Goal: Information Seeking & Learning: Learn about a topic

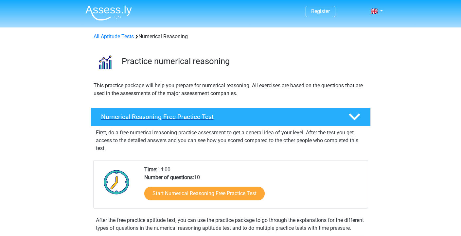
click at [139, 121] on div "Numerical Reasoning Free Practice Test" at bounding box center [231, 117] width 280 height 18
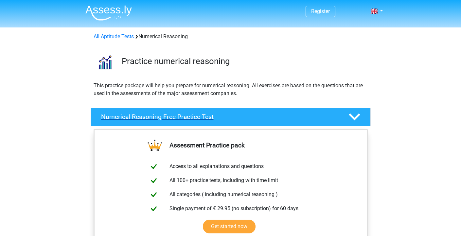
click at [177, 115] on h4 "Numerical Reasoning Free Practice Test" at bounding box center [219, 117] width 237 height 8
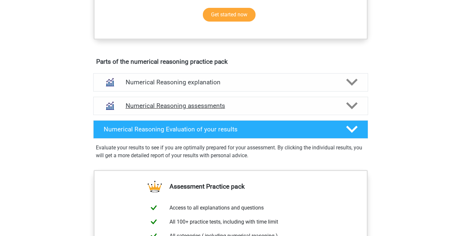
scroll to position [272, 0]
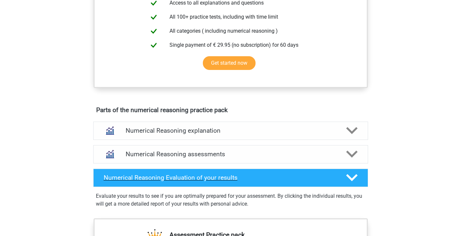
click at [171, 182] on h4 "Numerical Reasoning Evaluation of your results" at bounding box center [220, 178] width 232 height 8
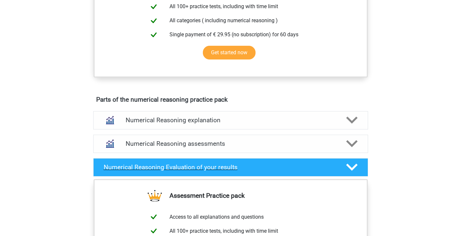
scroll to position [402, 0]
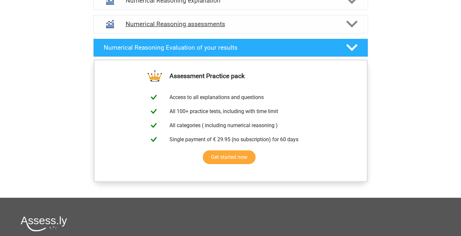
click at [235, 27] on div "Numerical Reasoning assessments" at bounding box center [230, 24] width 275 height 18
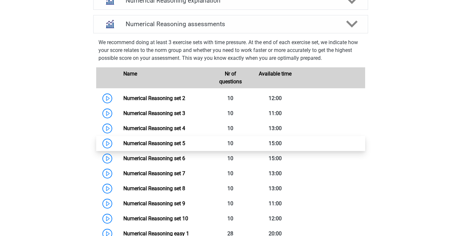
click at [123, 147] on link "Numerical Reasoning set 5" at bounding box center [154, 143] width 62 height 6
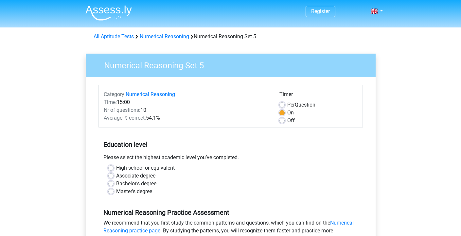
click at [121, 188] on label "Master's degree" at bounding box center [134, 192] width 36 height 8
click at [113, 188] on input "Master's degree" at bounding box center [110, 191] width 5 height 7
radio input "true"
click at [123, 185] on label "Bachelor's degree" at bounding box center [136, 184] width 40 height 8
click at [113, 185] on input "Bachelor's degree" at bounding box center [110, 183] width 5 height 7
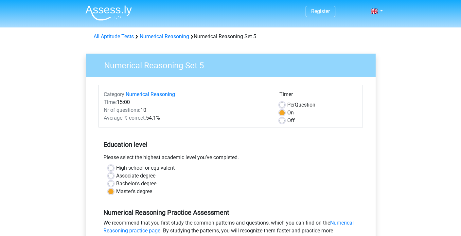
radio input "true"
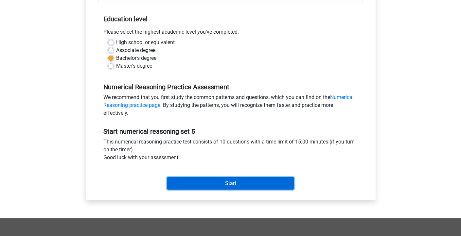
click at [251, 177] on input "Start" at bounding box center [230, 183] width 127 height 12
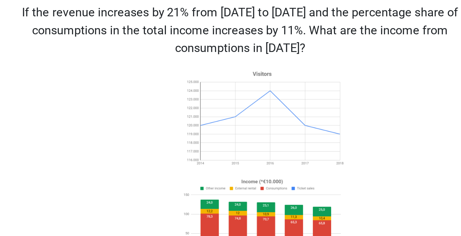
click at [213, 48] on p "If the revenue increases by 21% from 2018 to 2019 and the percentage share of c…" at bounding box center [219, 49] width 250 height 29
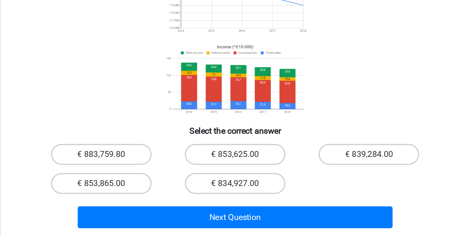
scroll to position [16, 0]
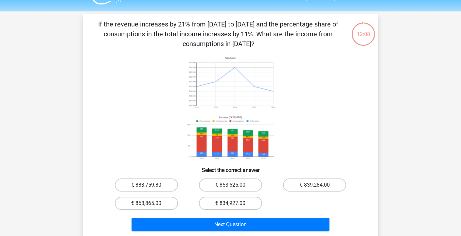
click at [162, 187] on label "€ 883,759.80" at bounding box center [146, 185] width 63 height 13
click at [150, 187] on input "€ 883,759.80" at bounding box center [148, 187] width 4 height 4
radio input "true"
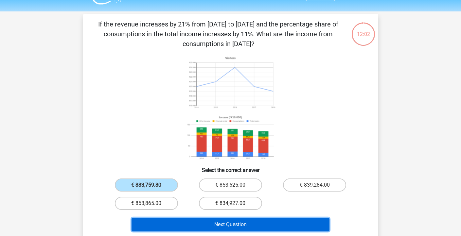
click at [248, 226] on button "Next Question" at bounding box center [230, 225] width 198 height 14
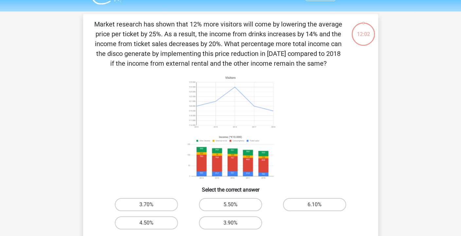
scroll to position [30, 0]
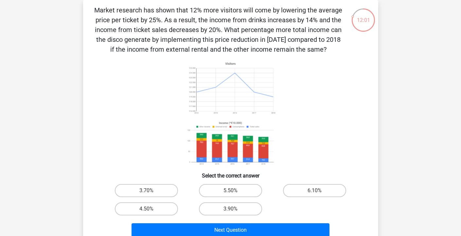
click at [140, 13] on p "Market research has shown that 12% more visitors will come by lowering the aver…" at bounding box center [219, 29] width 250 height 49
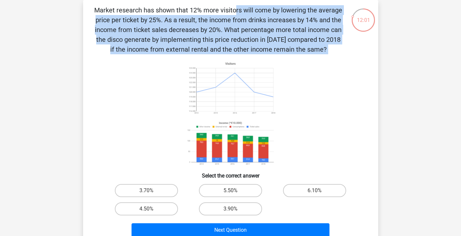
click at [140, 13] on p "Market research has shown that 12% more visitors will come by lowering the aver…" at bounding box center [219, 29] width 250 height 49
click at [220, 3] on div "Market research has shown that 12% more visitors will come by lowering the aver…" at bounding box center [230, 122] width 295 height 245
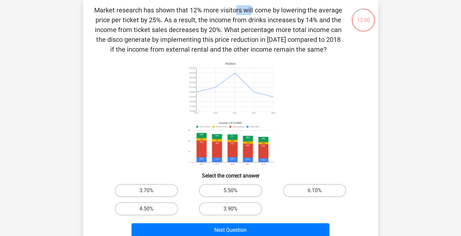
click at [220, 3] on div "Market research has shown that 12% more visitors will come by lowering the aver…" at bounding box center [230, 122] width 295 height 245
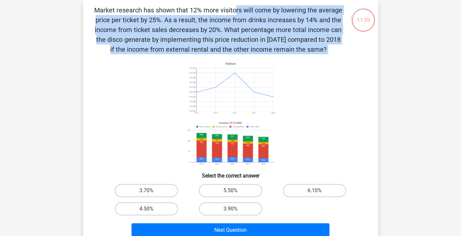
click at [220, 3] on div "Market research has shown that 12% more visitors will come by lowering the aver…" at bounding box center [230, 122] width 295 height 245
click at [220, 10] on p "Market research has shown that 12% more visitors will come by lowering the aver…" at bounding box center [219, 29] width 250 height 49
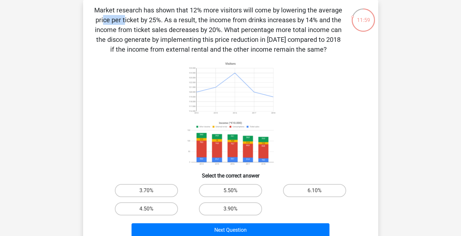
click at [220, 10] on p "Market research has shown that 12% more visitors will come by lowering the aver…" at bounding box center [219, 29] width 250 height 49
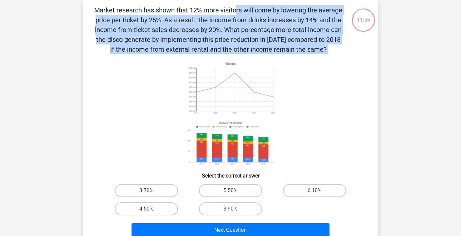
click at [220, 10] on p "Market research has shown that 12% more visitors will come by lowering the aver…" at bounding box center [219, 29] width 250 height 49
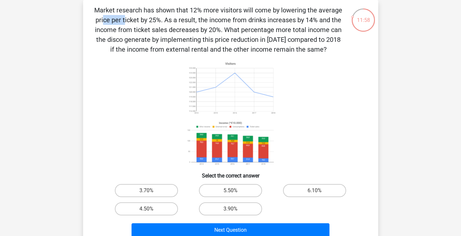
click at [220, 10] on p "Market research has shown that 12% more visitors will come by lowering the aver…" at bounding box center [219, 29] width 250 height 49
click at [181, 20] on p "Market research has shown that 12% more visitors will come by lowering the aver…" at bounding box center [219, 29] width 250 height 49
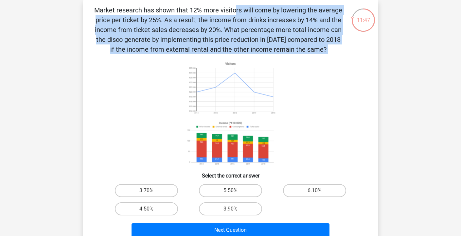
click at [181, 20] on p "Market research has shown that 12% more visitors will come by lowering the aver…" at bounding box center [219, 29] width 250 height 49
click at [231, 42] on p "Market research has shown that 12% more visitors will come by lowering the aver…" at bounding box center [219, 29] width 250 height 49
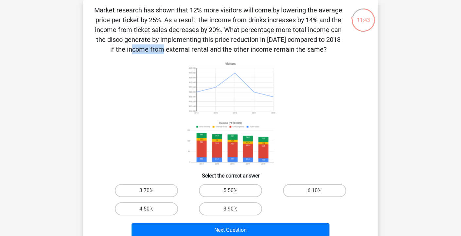
click at [231, 42] on p "Market research has shown that 12% more visitors will come by lowering the aver…" at bounding box center [219, 29] width 250 height 49
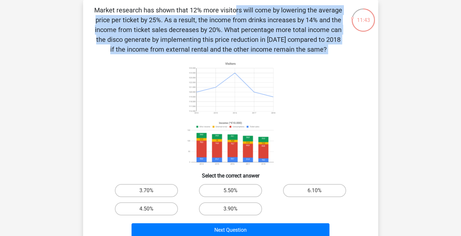
click at [231, 42] on p "Market research has shown that 12% more visitors will come by lowering the aver…" at bounding box center [219, 29] width 250 height 49
click at [236, 22] on p "Market research has shown that 12% more visitors will come by lowering the aver…" at bounding box center [219, 29] width 250 height 49
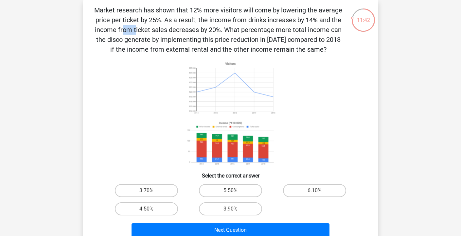
click at [236, 22] on p "Market research has shown that 12% more visitors will come by lowering the aver…" at bounding box center [219, 29] width 250 height 49
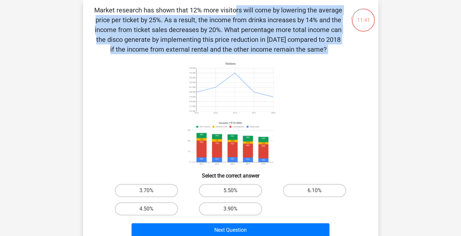
click at [236, 22] on p "Market research has shown that 12% more visitors will come by lowering the aver…" at bounding box center [219, 29] width 250 height 49
click at [236, 23] on p "Market research has shown that 12% more visitors will come by lowering the aver…" at bounding box center [219, 29] width 250 height 49
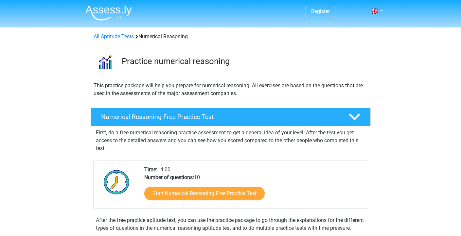
scroll to position [402, 0]
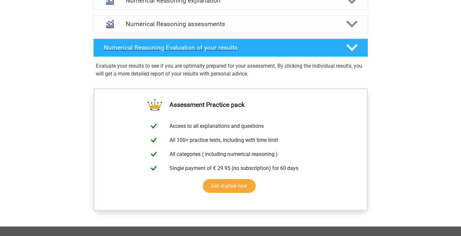
click at [195, 51] on h4 "Numerical Reasoning Evaluation of your results" at bounding box center [220, 48] width 232 height 8
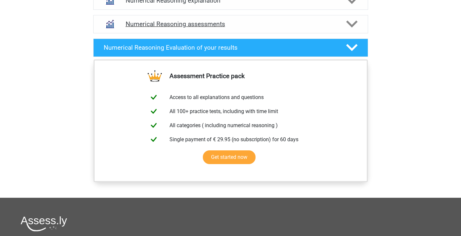
click at [195, 28] on h4 "Numerical Reasoning assessments" at bounding box center [231, 24] width 210 height 8
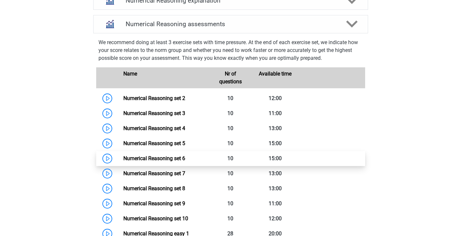
click at [123, 162] on link "Numerical Reasoning set 6" at bounding box center [154, 158] width 62 height 6
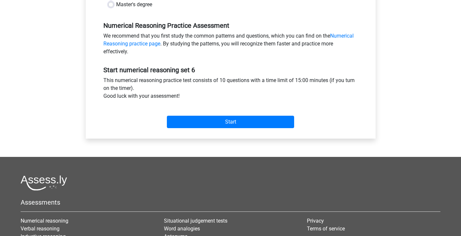
scroll to position [188, 0]
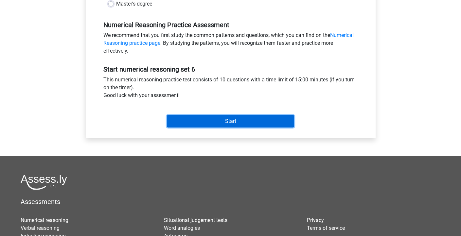
click at [221, 121] on input "Start" at bounding box center [230, 121] width 127 height 12
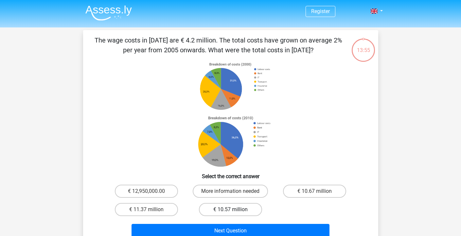
click at [229, 208] on label "€ 10.57 million" at bounding box center [230, 209] width 63 height 13
click at [230, 210] on input "€ 10.57 million" at bounding box center [232, 212] width 4 height 4
radio input "true"
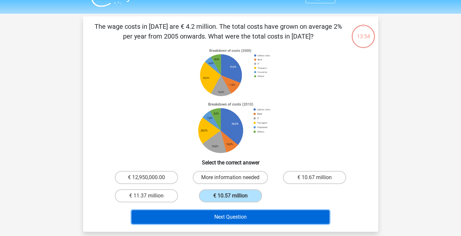
click at [229, 217] on button "Next Question" at bounding box center [230, 217] width 198 height 14
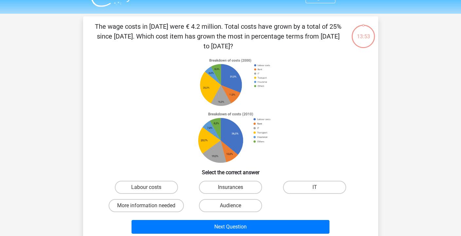
scroll to position [30, 0]
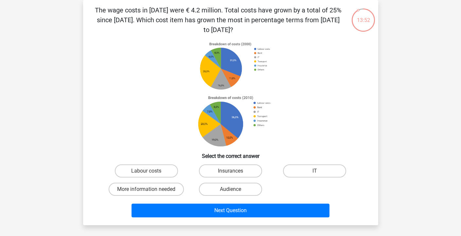
click at [137, 16] on p "The wage costs in 2010 were € 4.2 million. Total costs have grown by a total of…" at bounding box center [219, 19] width 250 height 29
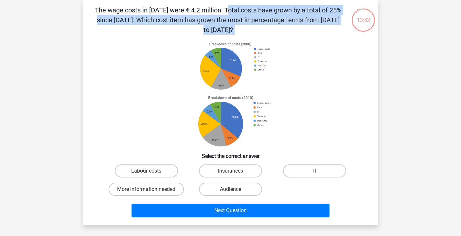
click at [137, 16] on p "The wage costs in 2010 were € 4.2 million. Total costs have grown by a total of…" at bounding box center [219, 19] width 250 height 29
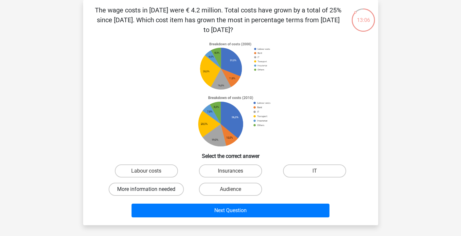
click at [167, 189] on label "More information needed" at bounding box center [146, 189] width 75 height 13
click at [150, 189] on input "More information needed" at bounding box center [148, 191] width 4 height 4
radio input "true"
click at [164, 38] on div "The wage costs in 2010 were € 4.2 million. Total costs have grown by a total of…" at bounding box center [231, 112] width 290 height 215
click at [237, 186] on label "Audience" at bounding box center [230, 189] width 63 height 13
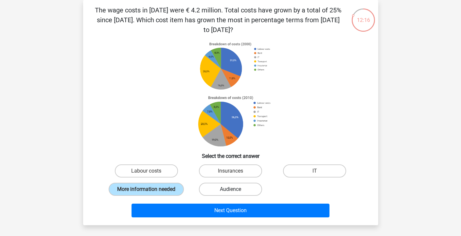
click at [235, 189] on input "Audience" at bounding box center [232, 191] width 4 height 4
radio input "true"
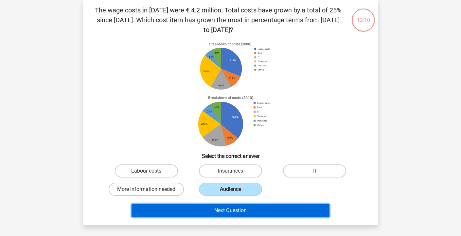
click at [234, 206] on button "Next Question" at bounding box center [230, 211] width 198 height 14
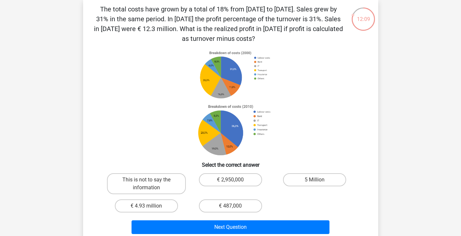
scroll to position [32, 0]
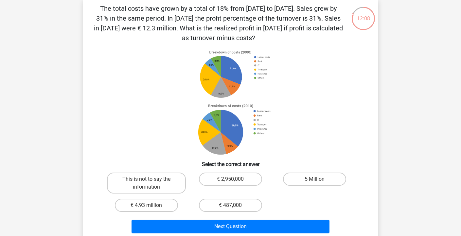
click at [141, 9] on p "The total costs have grown by a total of 18% from 2000 to 2007. Sales grew by 3…" at bounding box center [219, 23] width 250 height 39
click at [305, 181] on label "5 Million" at bounding box center [314, 179] width 63 height 13
click at [315, 181] on input "5 Million" at bounding box center [317, 181] width 4 height 4
radio input "true"
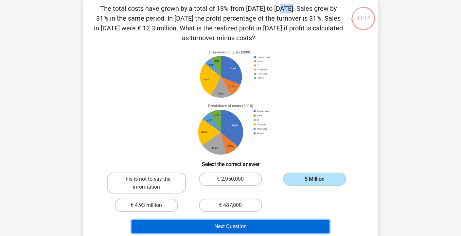
click at [264, 225] on button "Next Question" at bounding box center [230, 227] width 198 height 14
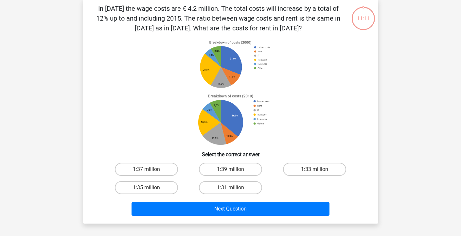
scroll to position [30, 0]
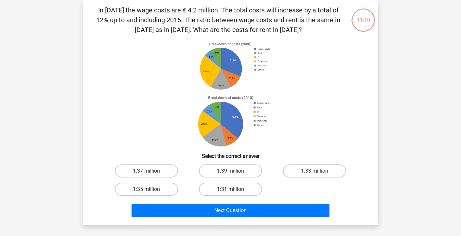
click at [173, 15] on p "In 2010 the wage costs are € 4.2 million. The total costs will increase by a to…" at bounding box center [219, 19] width 250 height 29
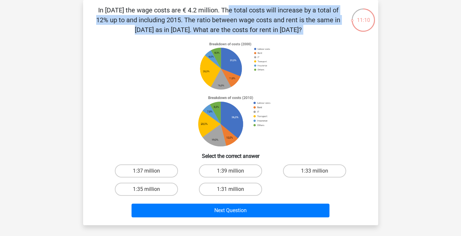
click at [173, 15] on p "In 2010 the wage costs are € 4.2 million. The total costs will increase by a to…" at bounding box center [219, 19] width 250 height 29
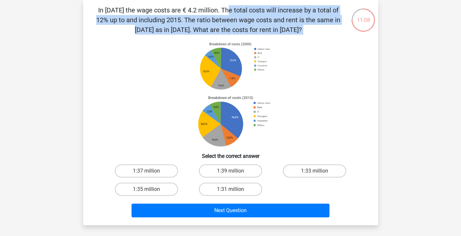
click at [173, 15] on p "In 2010 the wage costs are € 4.2 million. The total costs will increase by a to…" at bounding box center [219, 19] width 250 height 29
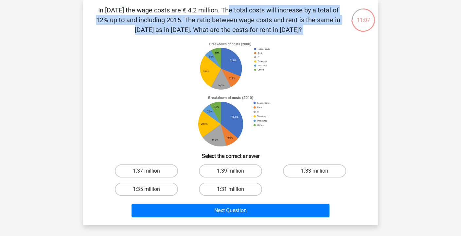
click at [173, 15] on p "In 2010 the wage costs are € 4.2 million. The total costs will increase by a to…" at bounding box center [219, 19] width 250 height 29
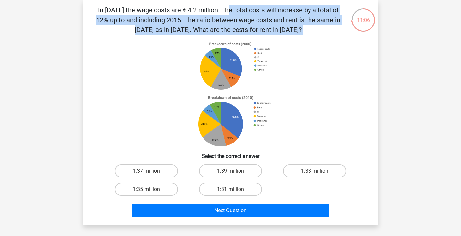
click at [173, 15] on p "In 2010 the wage costs are € 4.2 million. The total costs will increase by a to…" at bounding box center [219, 19] width 250 height 29
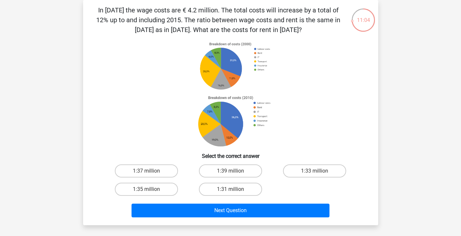
click at [173, 15] on p "In 2010 the wage costs are € 4.2 million. The total costs will increase by a to…" at bounding box center [219, 19] width 250 height 29
click at [171, 17] on p "In 2010 the wage costs are € 4.2 million. The total costs will increase by a to…" at bounding box center [219, 19] width 250 height 29
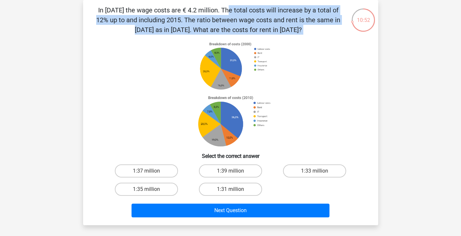
click at [171, 17] on p "In 2010 the wage costs are € 4.2 million. The total costs will increase by a to…" at bounding box center [219, 19] width 250 height 29
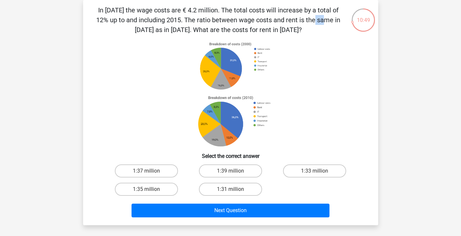
click at [171, 17] on p "In 2010 the wage costs are € 4.2 million. The total costs will increase by a to…" at bounding box center [219, 19] width 250 height 29
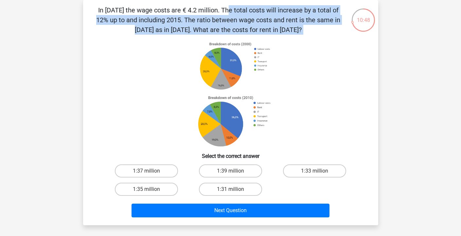
click at [171, 17] on p "In 2010 the wage costs are € 4.2 million. The total costs will increase by a to…" at bounding box center [219, 19] width 250 height 29
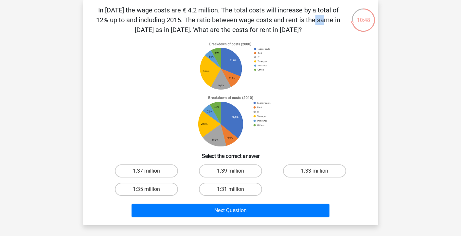
click at [171, 17] on p "In 2010 the wage costs are € 4.2 million. The total costs will increase by a to…" at bounding box center [219, 19] width 250 height 29
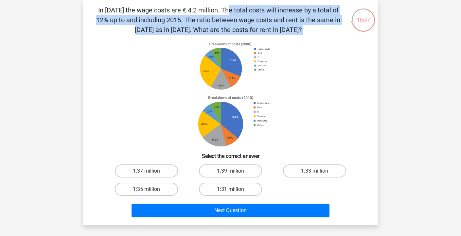
click at [171, 17] on p "In 2010 the wage costs are € 4.2 million. The total costs will increase by a to…" at bounding box center [219, 19] width 250 height 29
click at [225, 186] on label "1:31 million" at bounding box center [230, 189] width 63 height 13
click at [230, 189] on input "1:31 million" at bounding box center [232, 191] width 4 height 4
radio input "true"
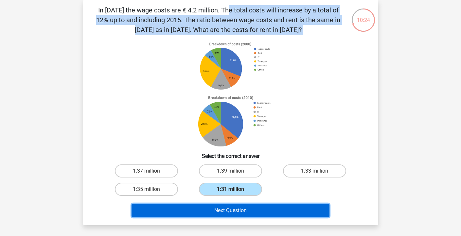
click at [222, 214] on button "Next Question" at bounding box center [230, 211] width 198 height 14
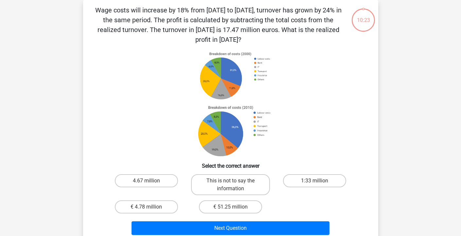
scroll to position [0, 0]
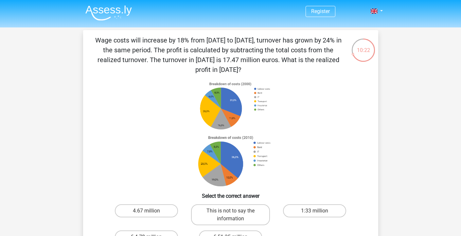
click at [156, 39] on p "Wage costs will increase by 18% from 2010 to 2017, turnover has grown by 24% in…" at bounding box center [219, 54] width 250 height 39
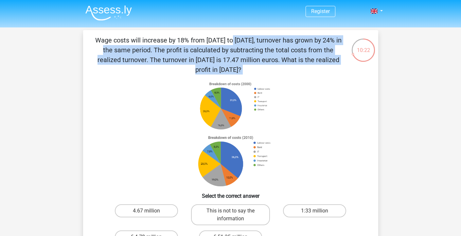
click at [156, 39] on p "Wage costs will increase by 18% from 2010 to 2017, turnover has grown by 24% in…" at bounding box center [219, 54] width 250 height 39
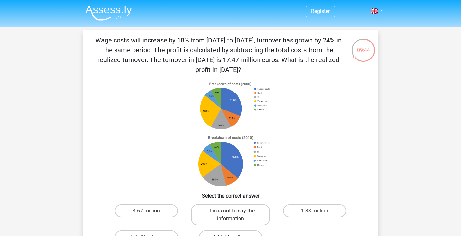
click at [229, 228] on div "This is not to say the information" at bounding box center [230, 215] width 84 height 26
click at [229, 220] on label "This is not to say the information" at bounding box center [230, 214] width 79 height 21
click at [230, 215] on input "This is not to say the information" at bounding box center [232, 213] width 4 height 4
radio input "true"
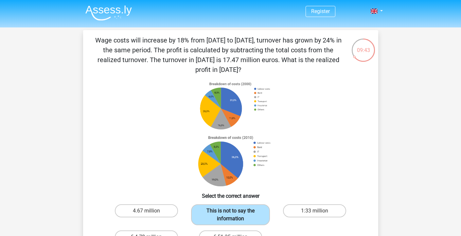
scroll to position [109, 0]
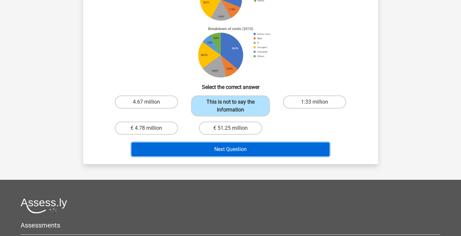
click at [243, 147] on button "Next Question" at bounding box center [230, 150] width 198 height 14
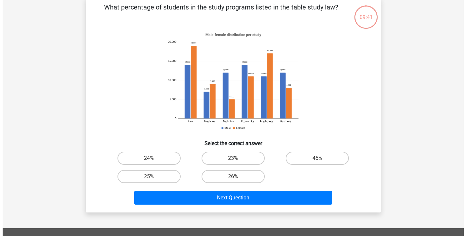
scroll to position [30, 0]
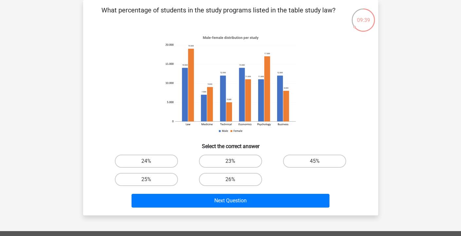
click at [210, 11] on p "What percentage of students in the study programs listed in the table study law?" at bounding box center [219, 15] width 250 height 20
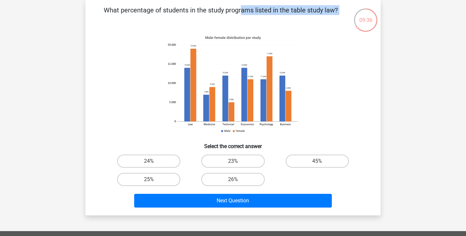
click at [178, 14] on p "What percentage of students in the study programs listed in the table study law?" at bounding box center [221, 15] width 250 height 20
click at [269, 14] on p "What percentage of students in the study programs listed in the table study law?" at bounding box center [221, 15] width 250 height 20
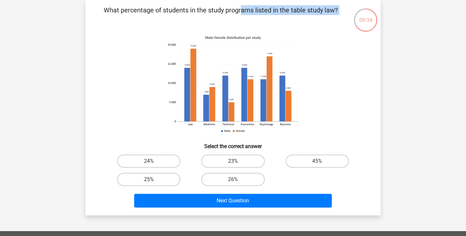
click at [269, 14] on p "What percentage of students in the study programs listed in the table study law?" at bounding box center [221, 15] width 250 height 20
click at [158, 159] on label "24%" at bounding box center [148, 161] width 63 height 13
click at [153, 161] on input "24%" at bounding box center [151, 163] width 4 height 4
radio input "true"
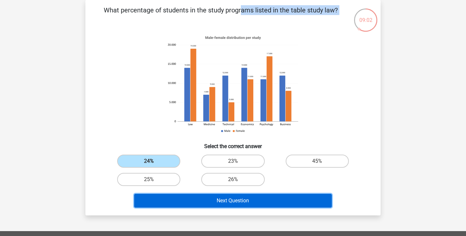
click at [182, 199] on button "Next Question" at bounding box center [233, 201] width 198 height 14
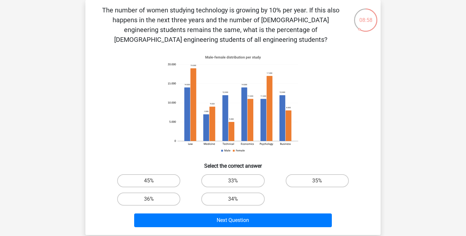
drag, startPoint x: 131, startPoint y: 18, endPoint x: 226, endPoint y: 32, distance: 96.2
click at [226, 32] on p "The number of women studying technology is growing by 10% per year. If this als…" at bounding box center [221, 24] width 250 height 39
click at [216, 21] on p "The number of women studying technology is growing by 10% per year. If this als…" at bounding box center [221, 24] width 250 height 39
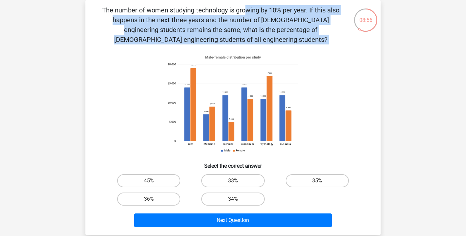
click at [216, 21] on p "The number of women studying technology is growing by 10% per year. If this als…" at bounding box center [221, 24] width 250 height 39
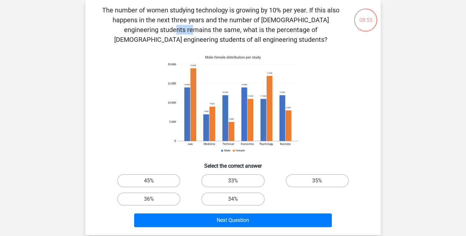
click at [216, 21] on p "The number of women studying technology is growing by 10% per year. If this als…" at bounding box center [221, 24] width 250 height 39
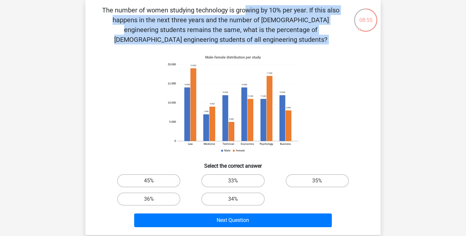
click at [216, 21] on p "The number of women studying technology is growing by 10% per year. If this als…" at bounding box center [221, 24] width 250 height 39
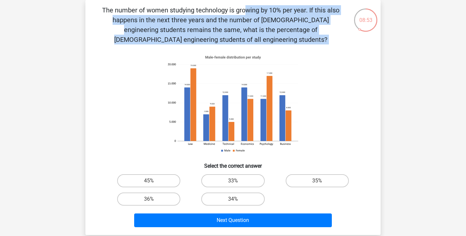
click at [197, 18] on p "The number of women studying technology is growing by 10% per year. If this als…" at bounding box center [221, 24] width 250 height 39
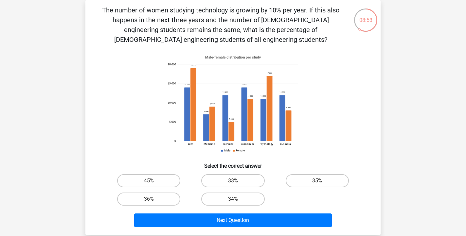
click at [198, 18] on p "The number of women studying technology is growing by 10% per year. If this als…" at bounding box center [221, 24] width 250 height 39
click at [217, 26] on p "The number of women studying technology is growing by 10% per year. If this als…" at bounding box center [221, 24] width 250 height 39
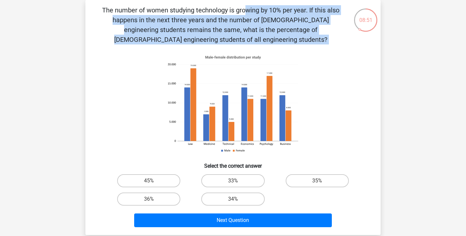
click at [217, 26] on p "The number of women studying technology is growing by 10% per year. If this als…" at bounding box center [221, 24] width 250 height 39
click at [160, 195] on label "36%" at bounding box center [148, 199] width 63 height 13
click at [153, 199] on input "36%" at bounding box center [151, 201] width 4 height 4
radio input "true"
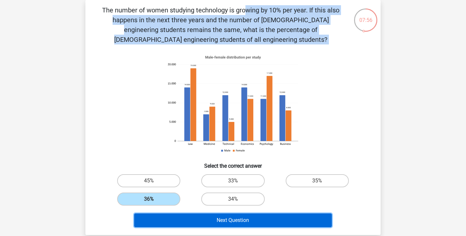
click at [182, 221] on button "Next Question" at bounding box center [233, 221] width 198 height 14
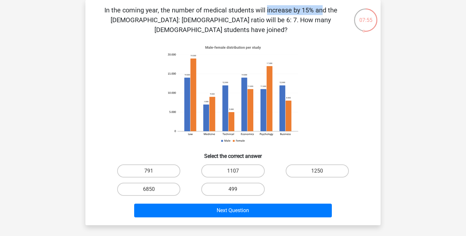
drag, startPoint x: 125, startPoint y: 6, endPoint x: 178, endPoint y: 11, distance: 52.7
click at [178, 11] on p "In the coming year, the number of medical students will increase by 15% and the…" at bounding box center [221, 19] width 250 height 29
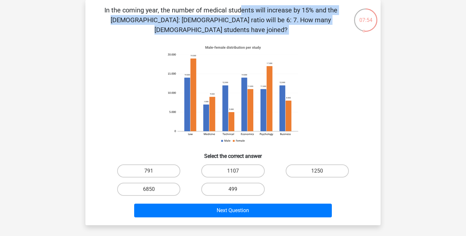
click at [178, 11] on p "In the coming year, the number of medical students will increase by 15% and the…" at bounding box center [221, 19] width 250 height 29
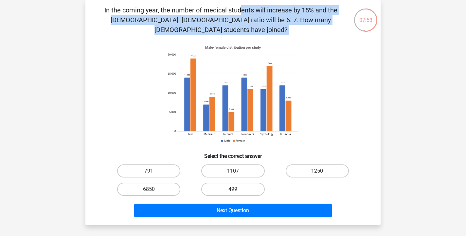
click at [178, 11] on p "In the coming year, the number of medical students will increase by 15% and the…" at bounding box center [221, 19] width 250 height 29
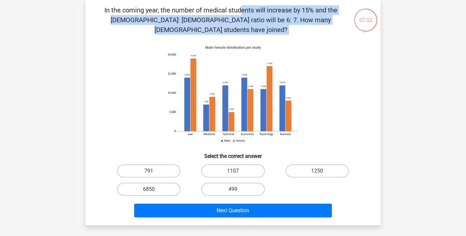
click at [178, 11] on p "In the coming year, the number of medical students will increase by 15% and the…" at bounding box center [221, 19] width 250 height 29
click at [75, 88] on div "Register Nederlands English" at bounding box center [233, 192] width 466 height 444
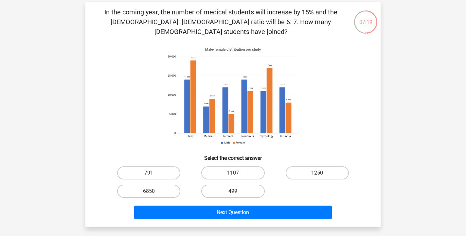
scroll to position [28, 0]
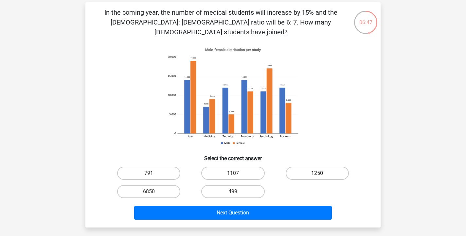
click at [292, 167] on label "1250" at bounding box center [317, 173] width 63 height 13
click at [317, 173] on input "1250" at bounding box center [319, 175] width 4 height 4
radio input "true"
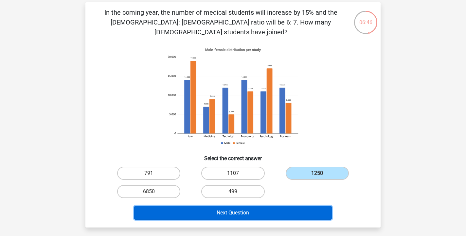
click at [292, 206] on button "Next Question" at bounding box center [233, 213] width 198 height 14
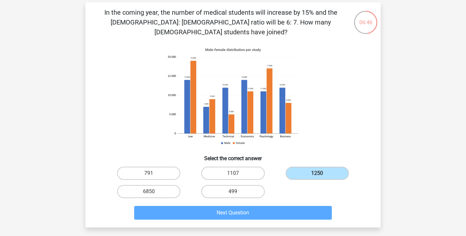
scroll to position [30, 0]
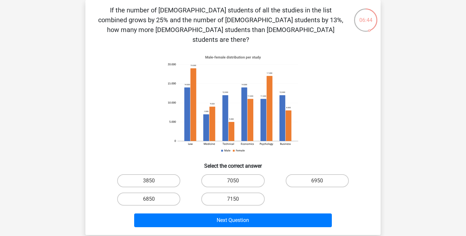
click at [136, 20] on p "If the number of female students of all the studies in the list combined grows …" at bounding box center [221, 24] width 250 height 39
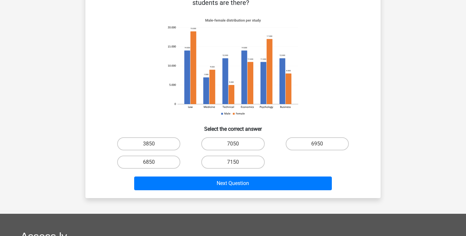
scroll to position [0, 0]
